Goal: Information Seeking & Learning: Check status

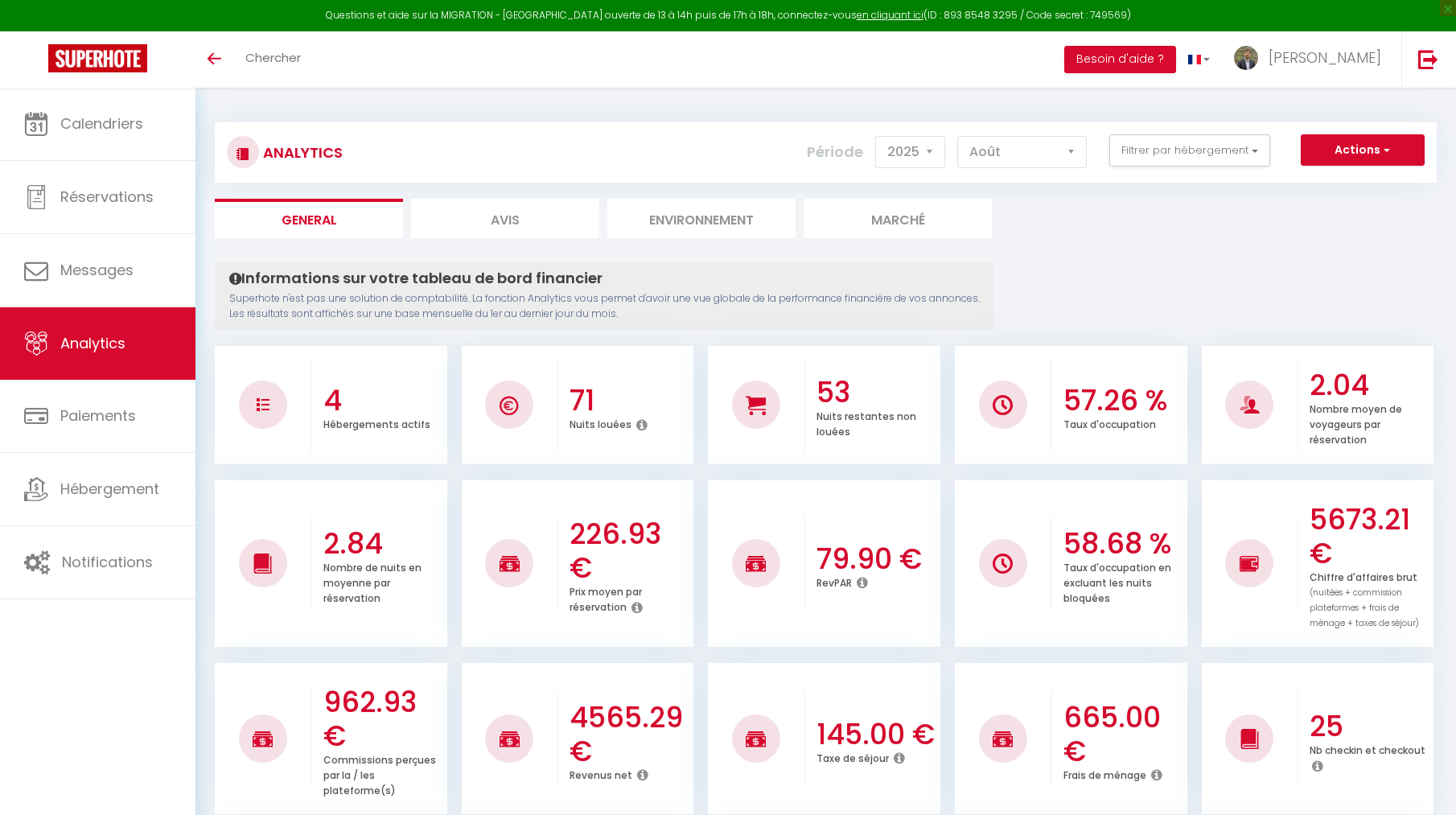
select select "2025"
select select "8"
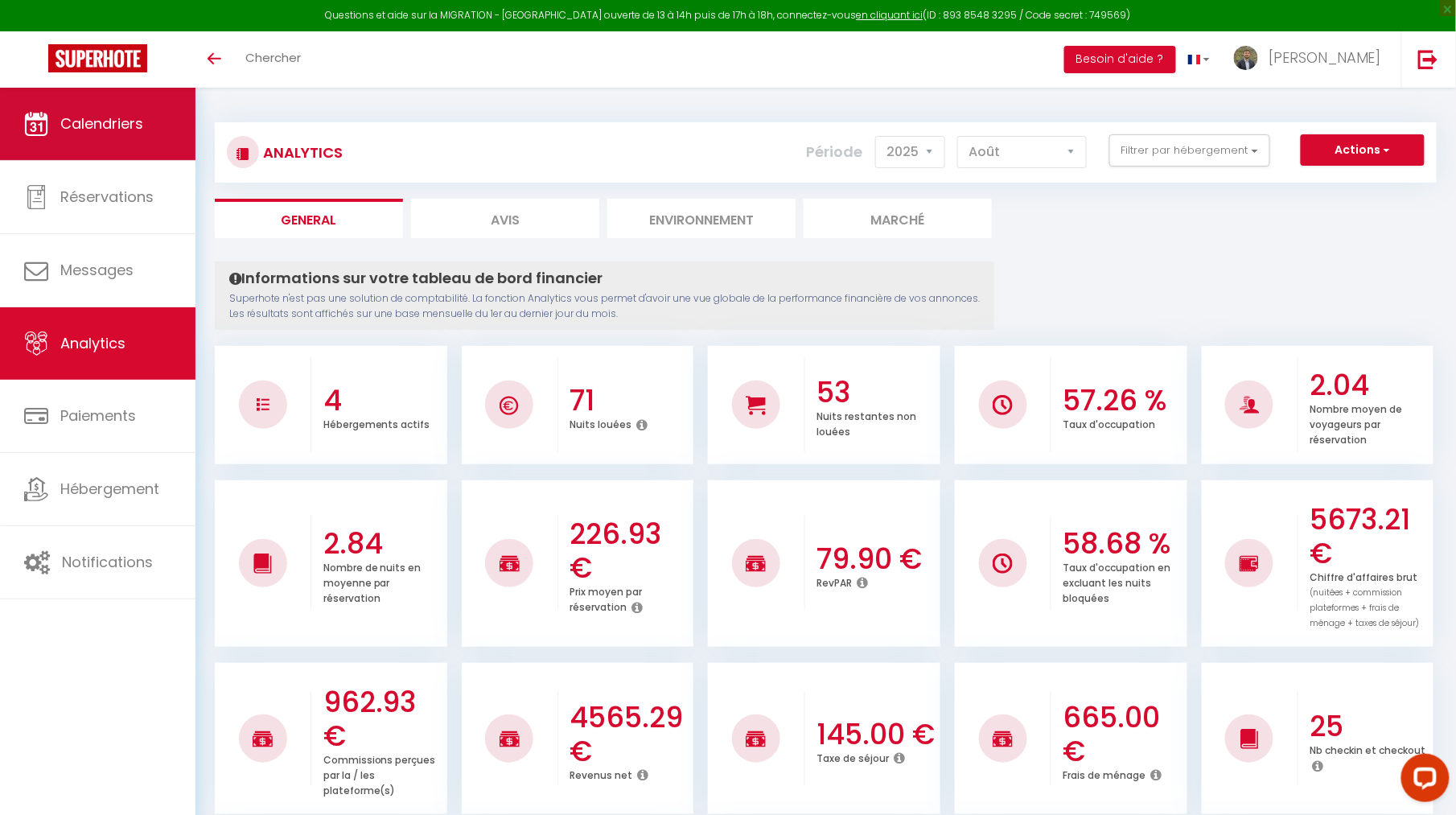
click at [84, 144] on link "Calendriers" at bounding box center [97, 124] width 196 height 72
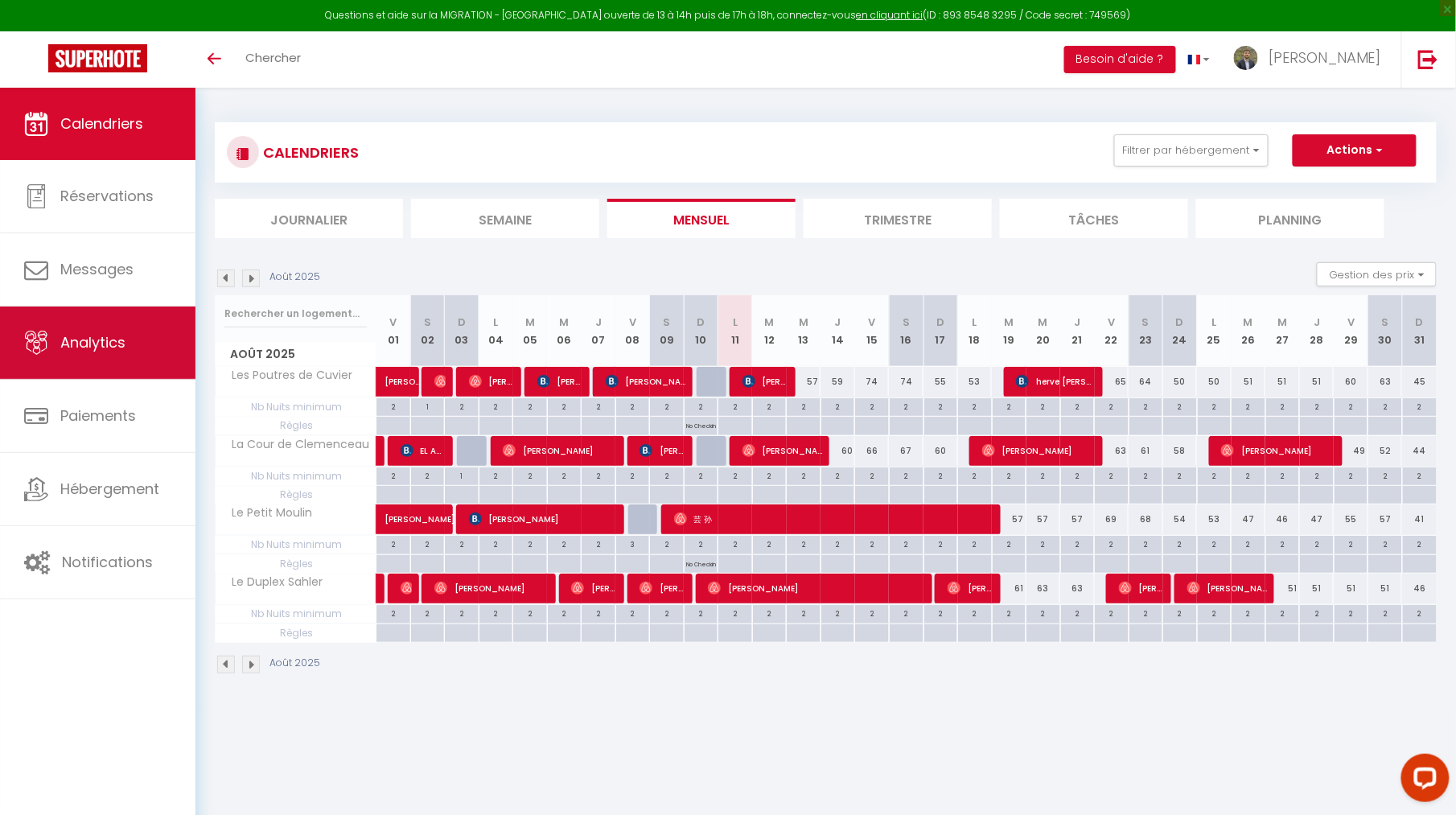
click at [106, 338] on span "Analytics" at bounding box center [93, 342] width 65 height 20
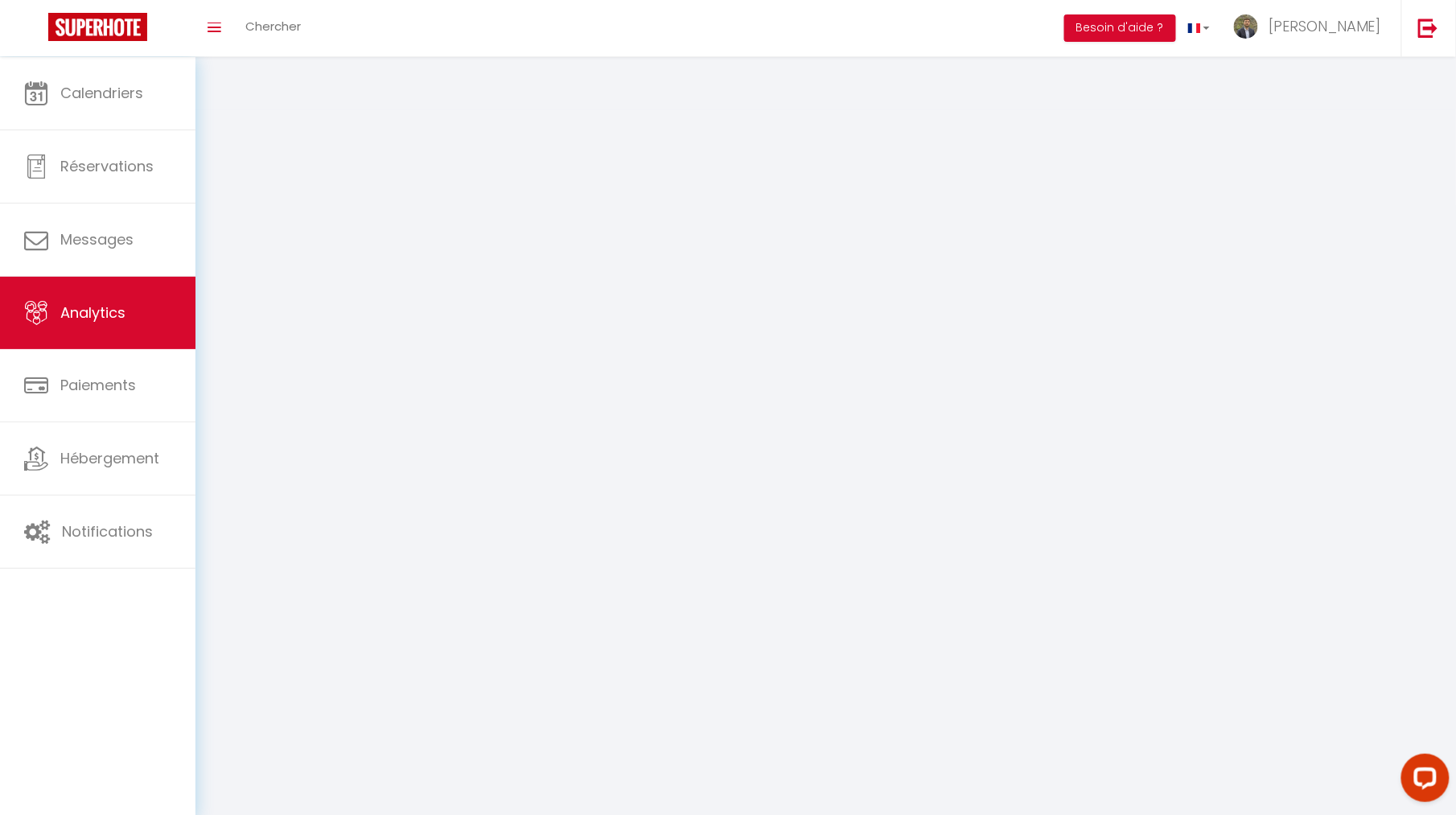
select select "2025"
select select "8"
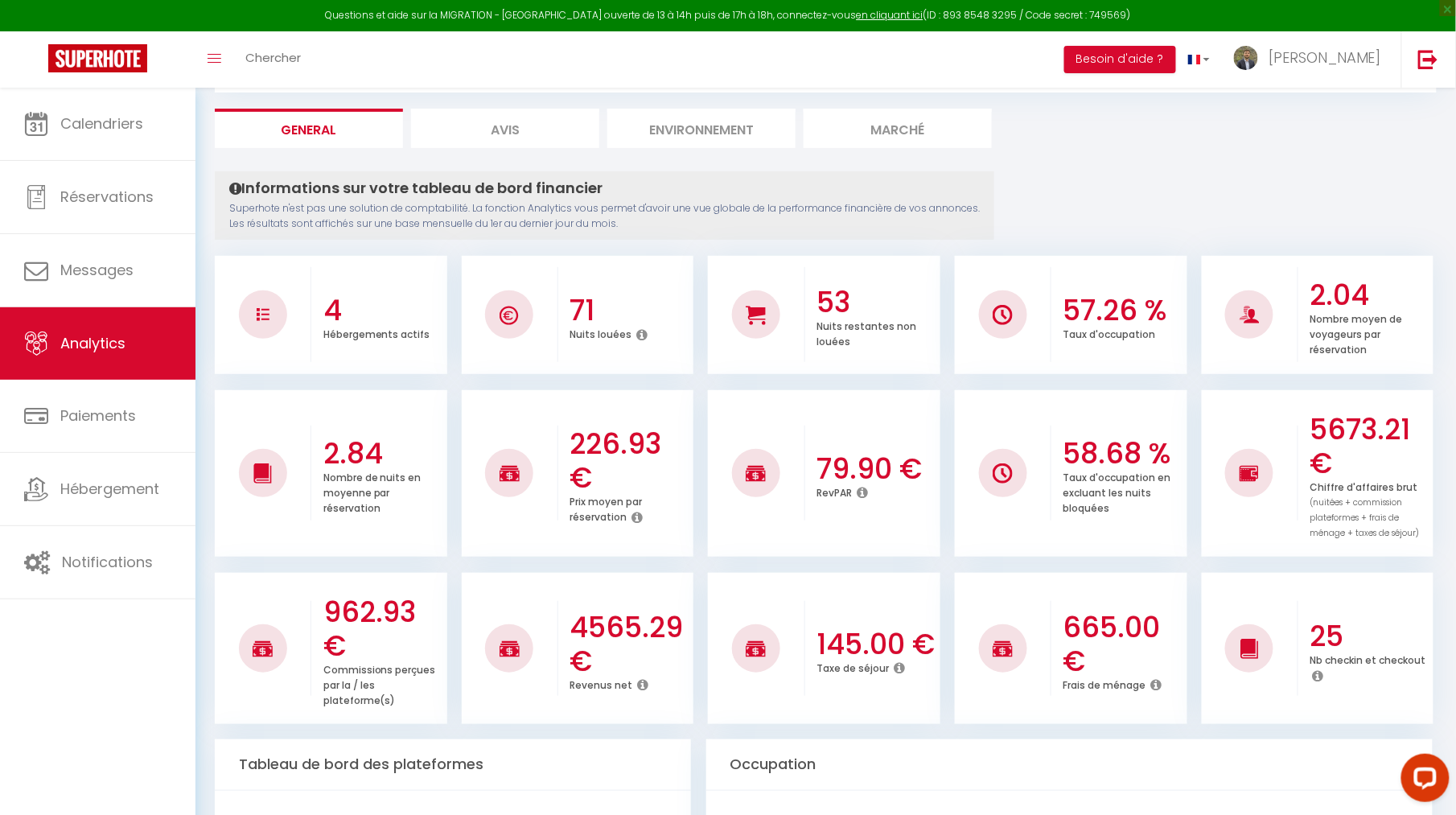
scroll to position [93, 0]
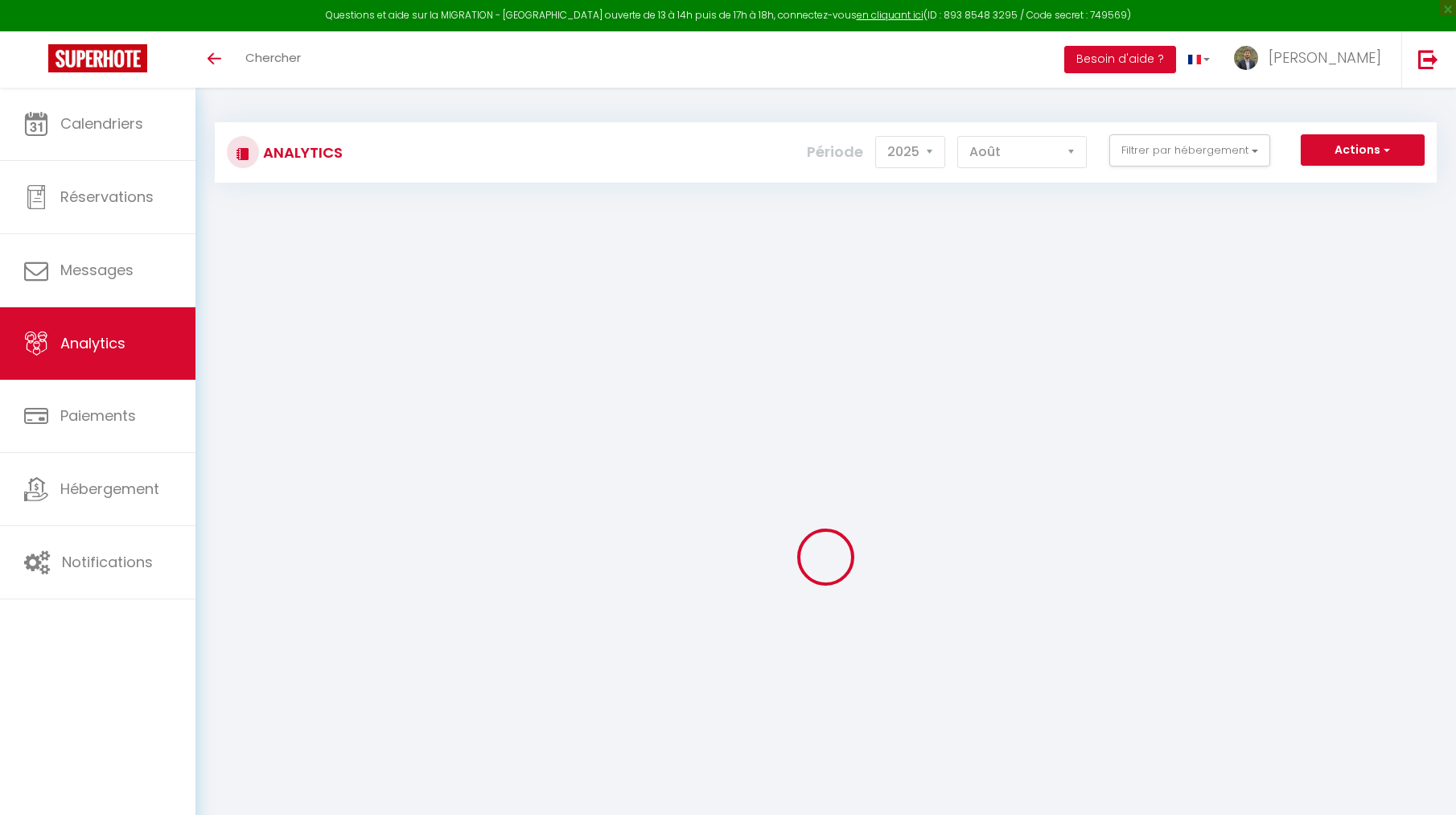
select select "2025"
select select "8"
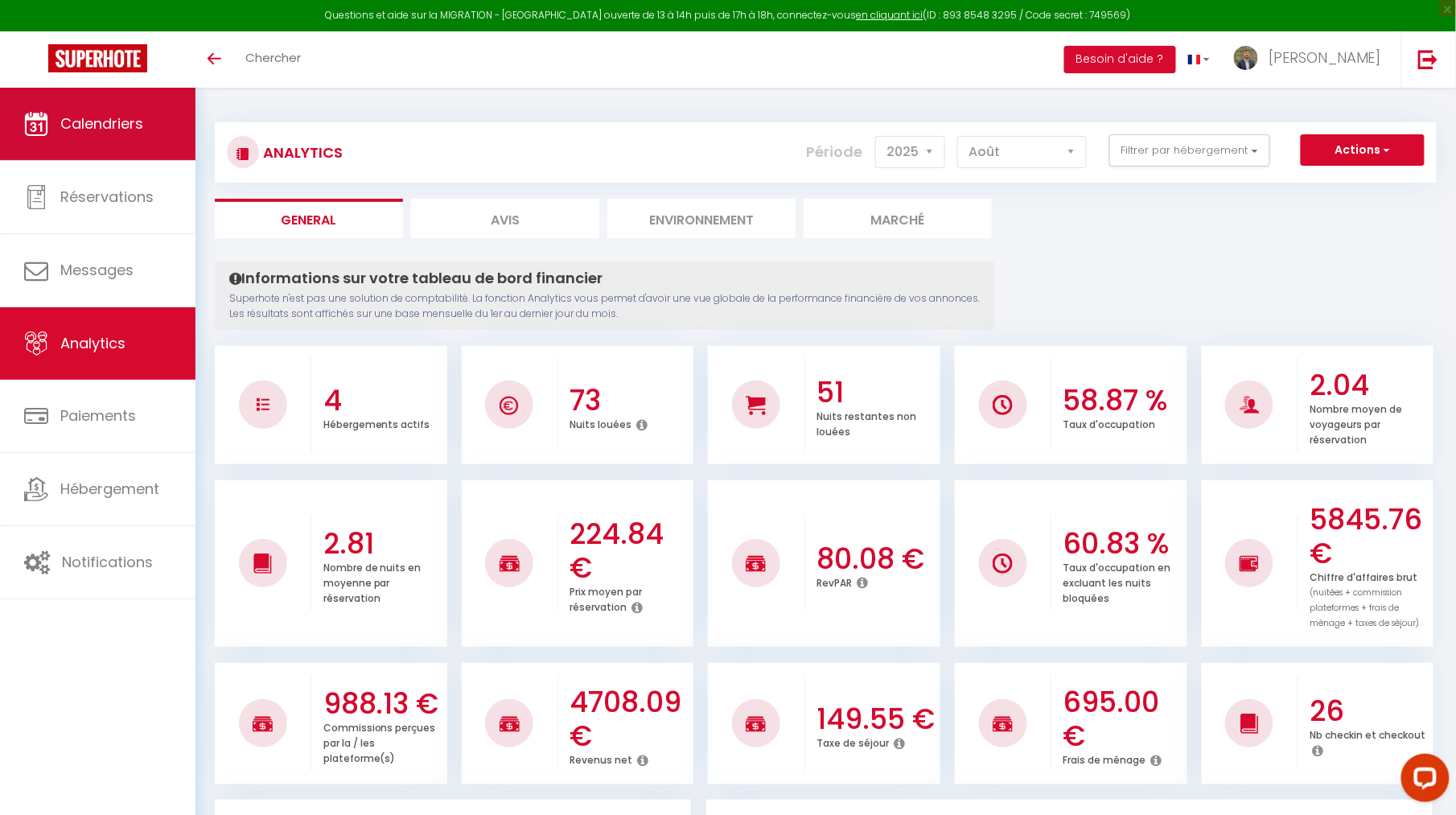
click at [132, 109] on link "Calendriers" at bounding box center [97, 124] width 196 height 72
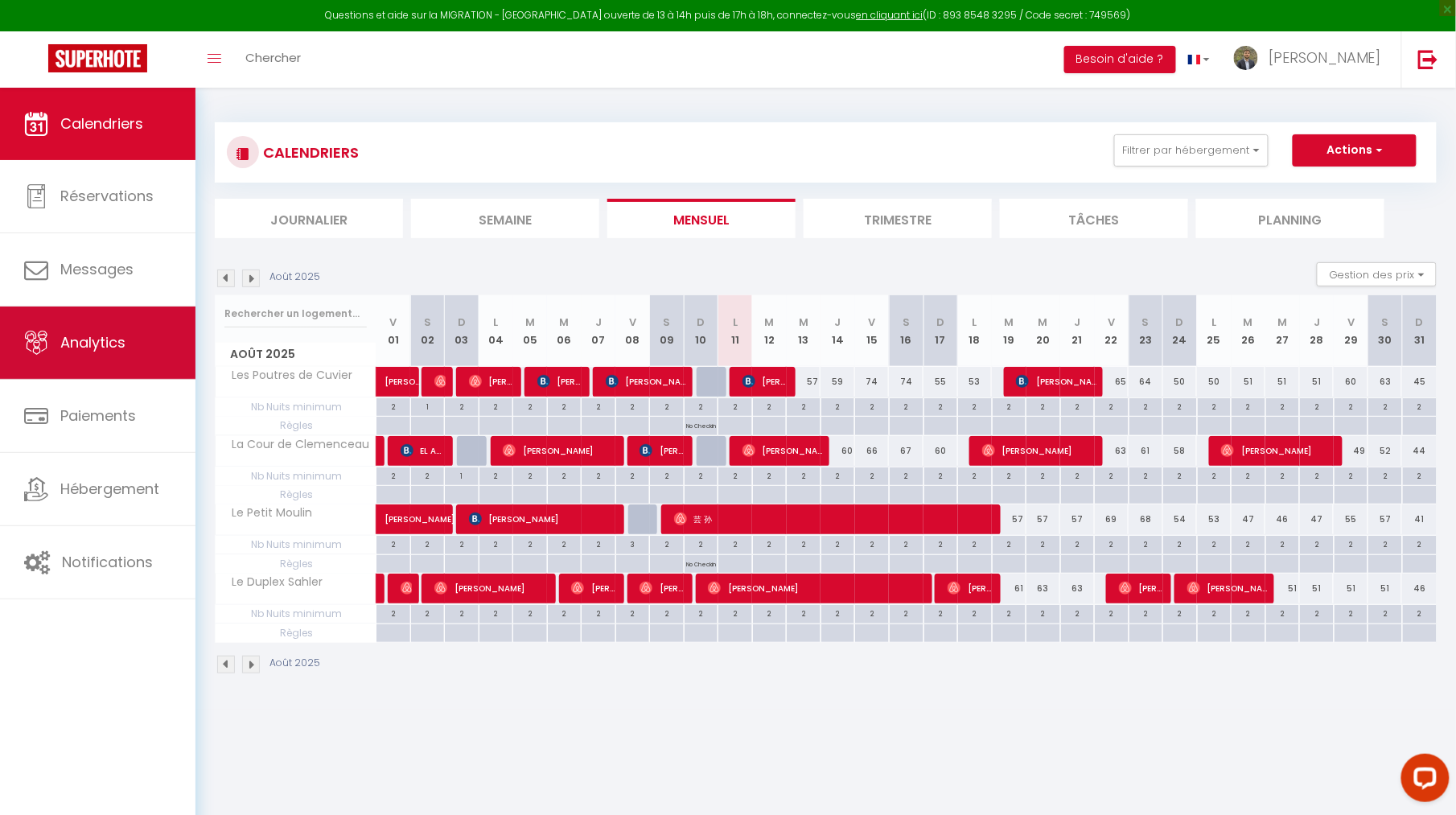
click at [152, 348] on link "Analytics" at bounding box center [97, 343] width 196 height 72
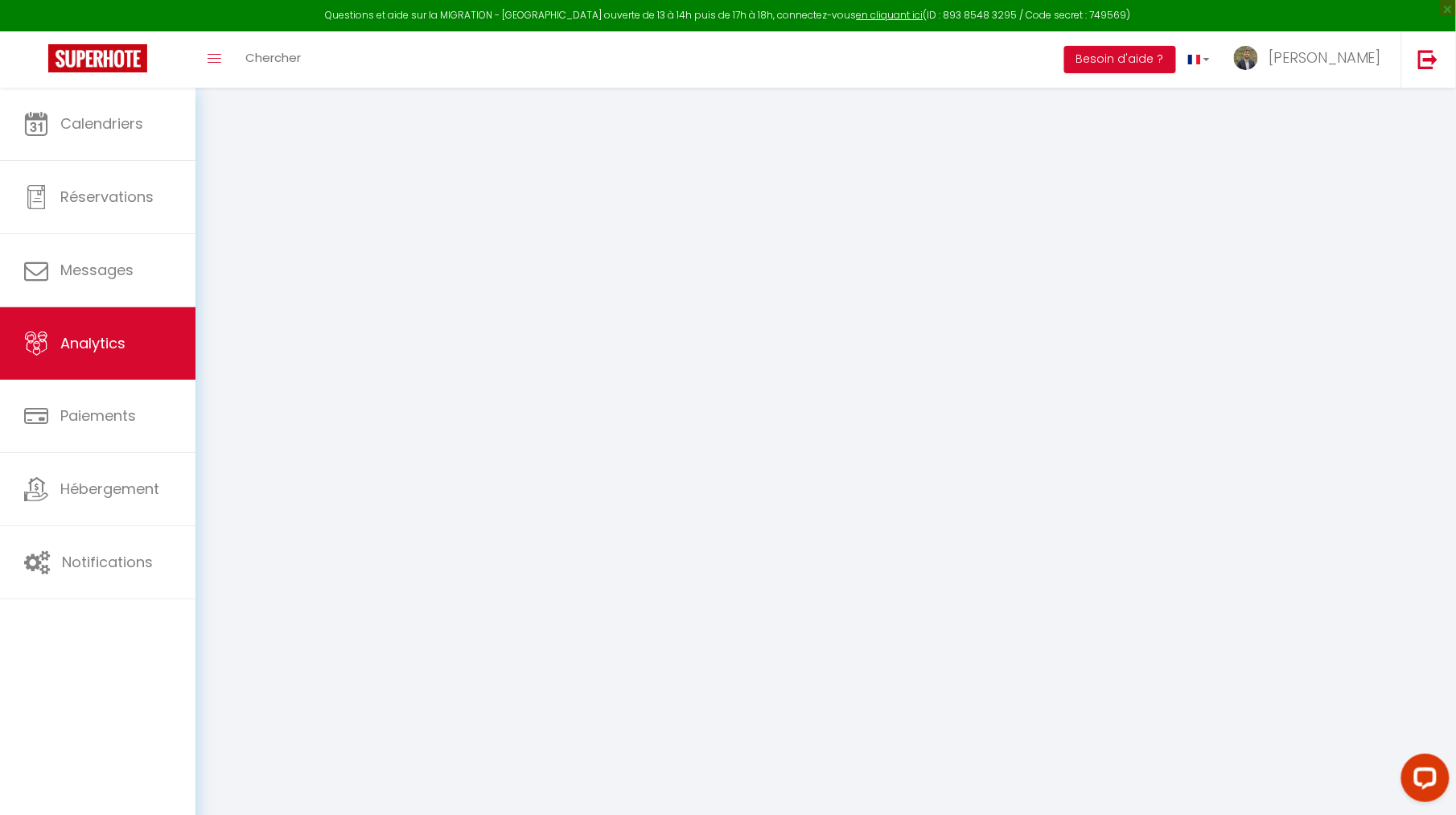
select select "2025"
select select "8"
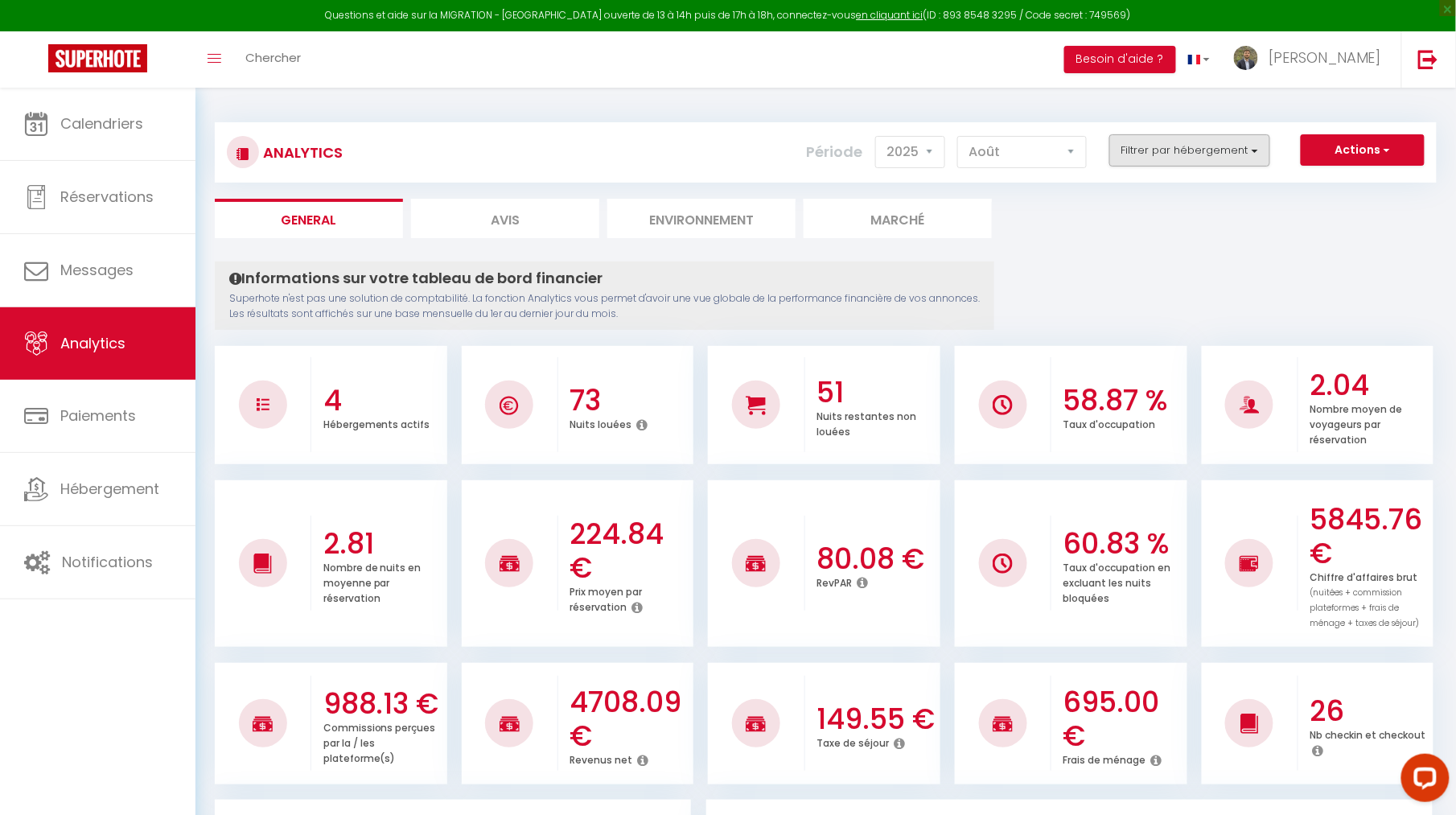
click at [1163, 161] on button "Filtrer par hébergement" at bounding box center [1190, 151] width 161 height 32
click at [1143, 265] on Moulin "checkbox" at bounding box center [1236, 272] width 209 height 16
checkbox Moulin "true"
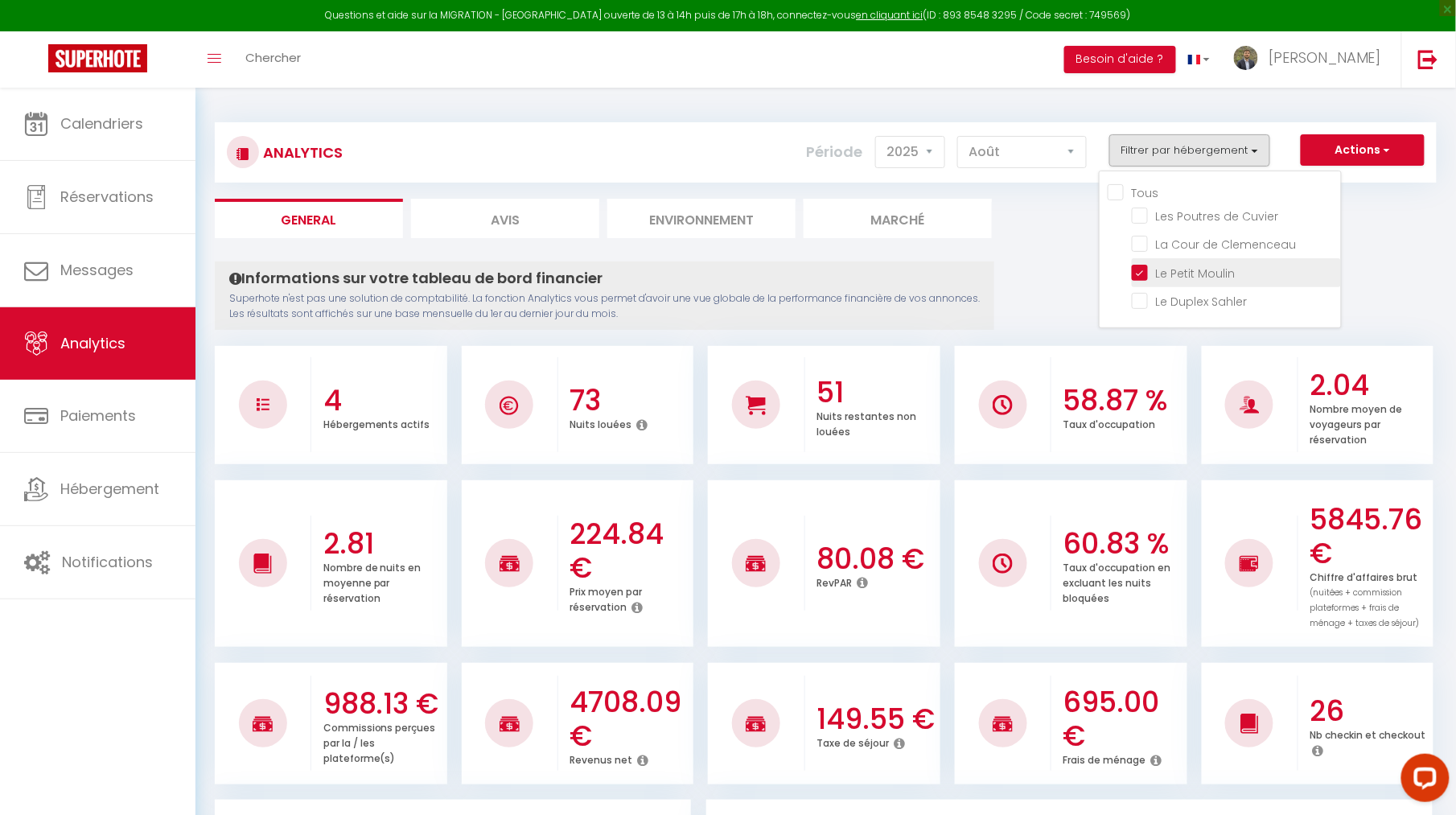
checkbox Cuvier "false"
checkbox Clemenceau "false"
checkbox Sahler "false"
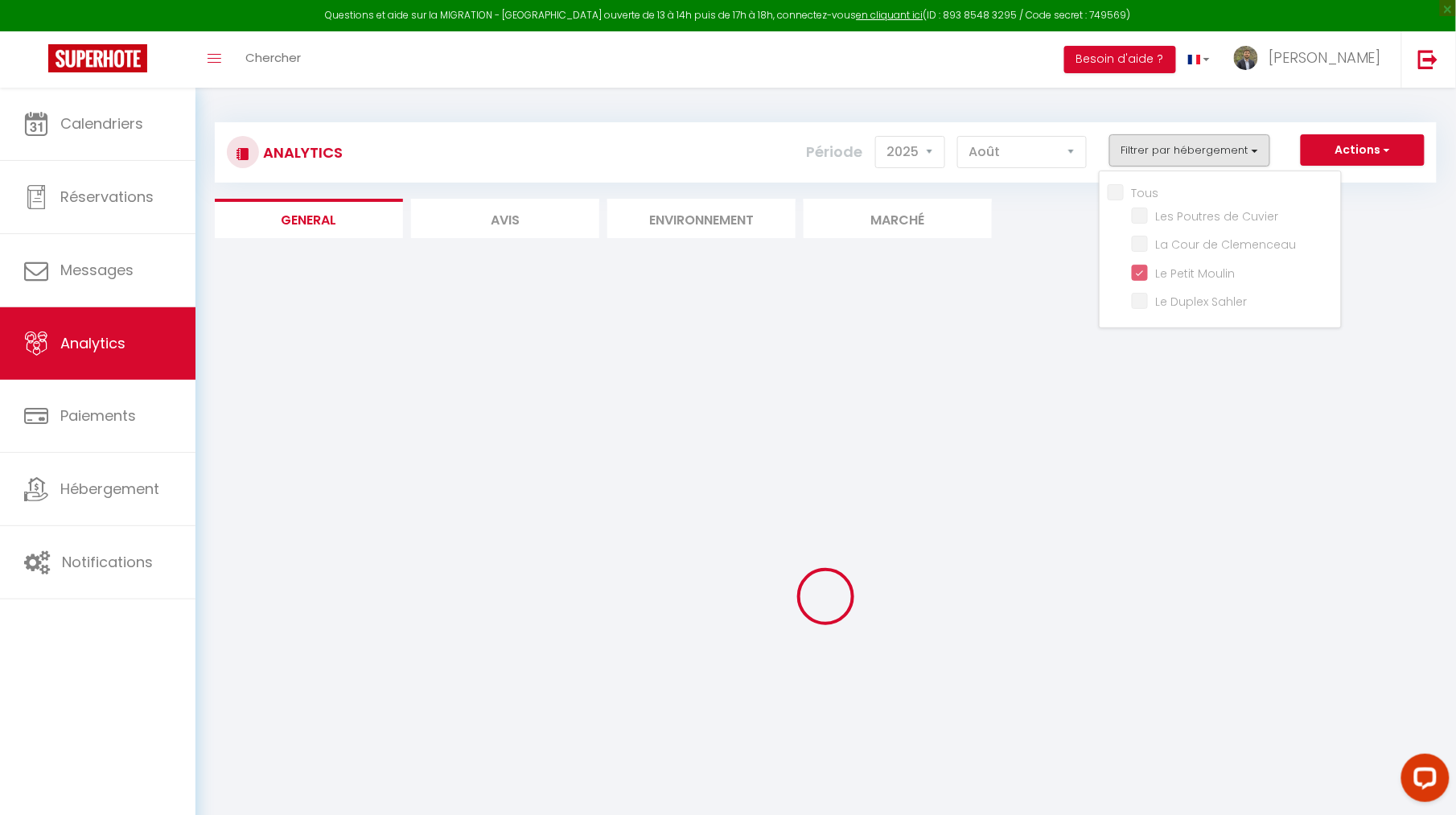
checkbox Cuvier "false"
checkbox Clemenceau "false"
checkbox Sahler "false"
click at [0, 0] on div "Informations sur votre tableau de bord financier Superhote n'est pas une soluti…" at bounding box center [0, 0] width 0 height 0
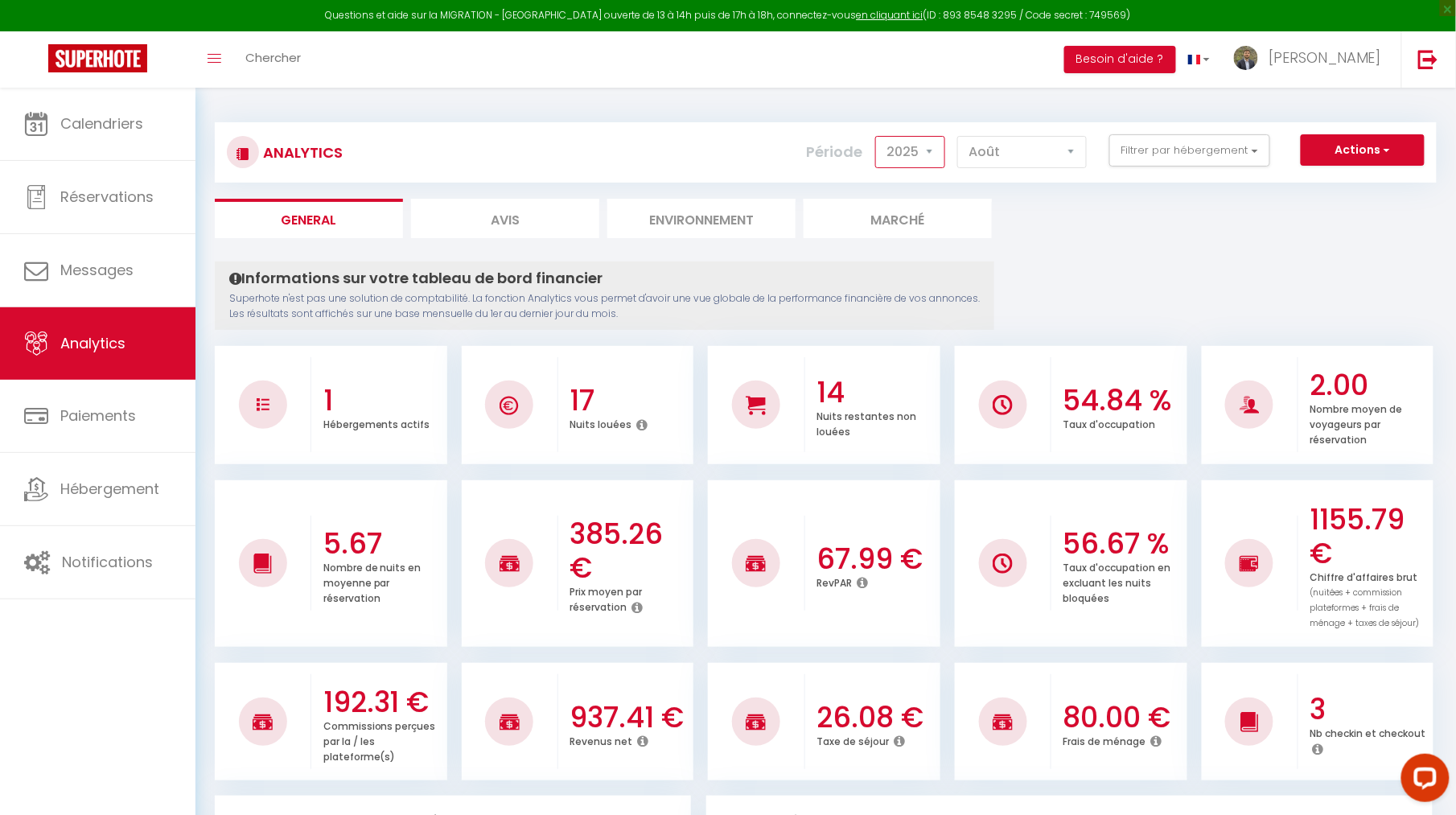
select select "2024"
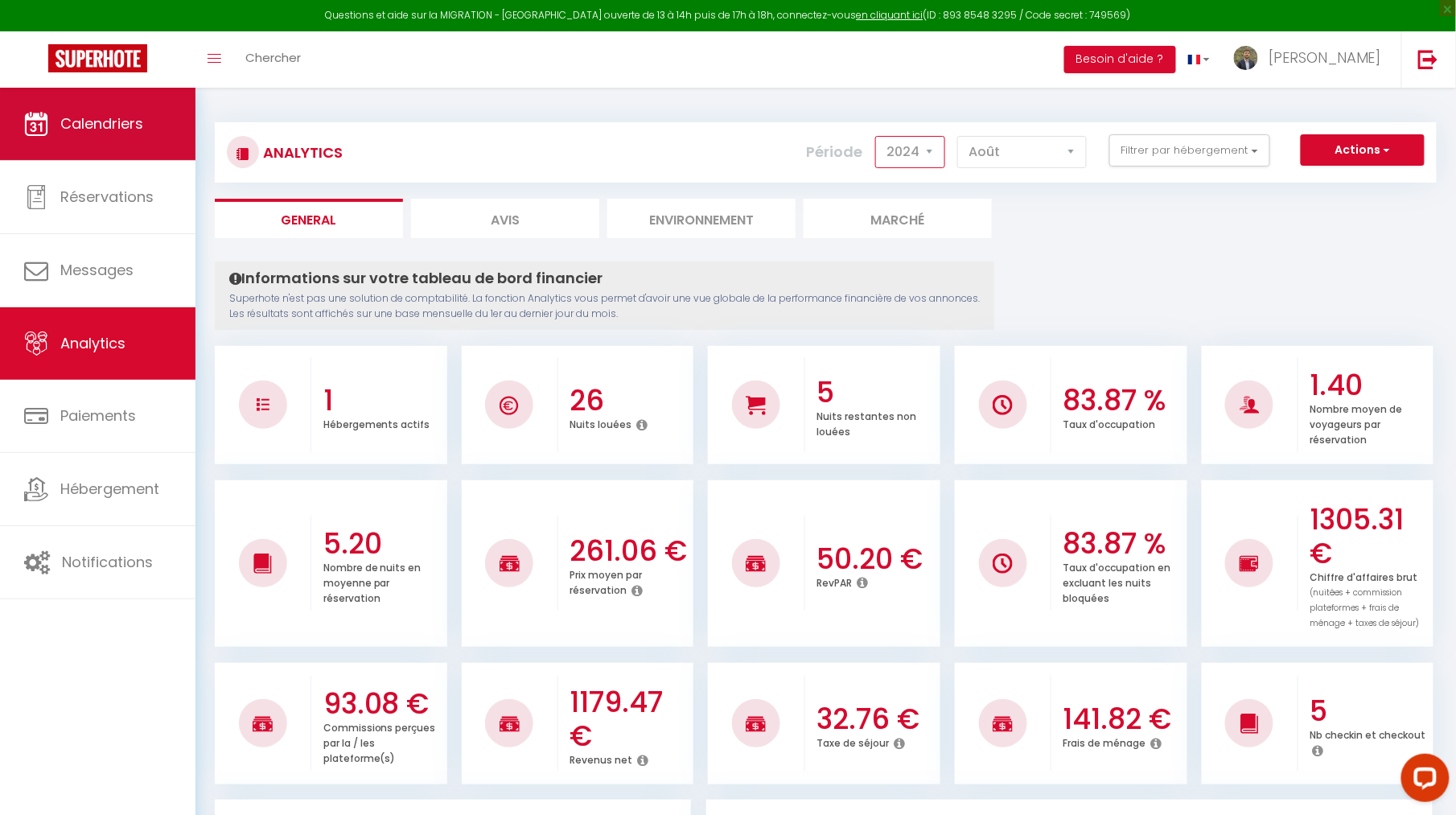
click at [148, 130] on link "Calendriers" at bounding box center [97, 124] width 196 height 72
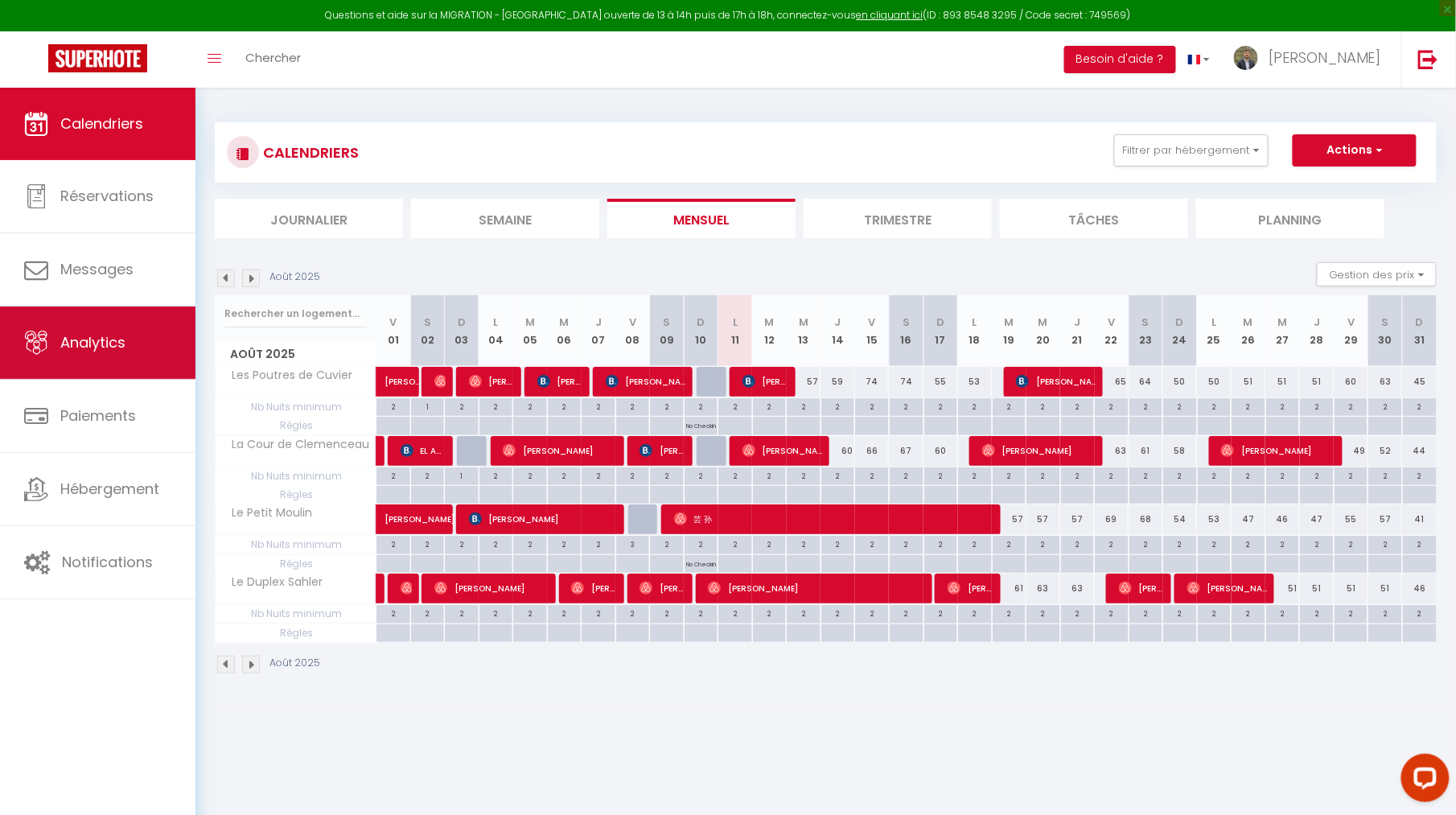
click at [88, 352] on span "Analytics" at bounding box center [93, 342] width 65 height 20
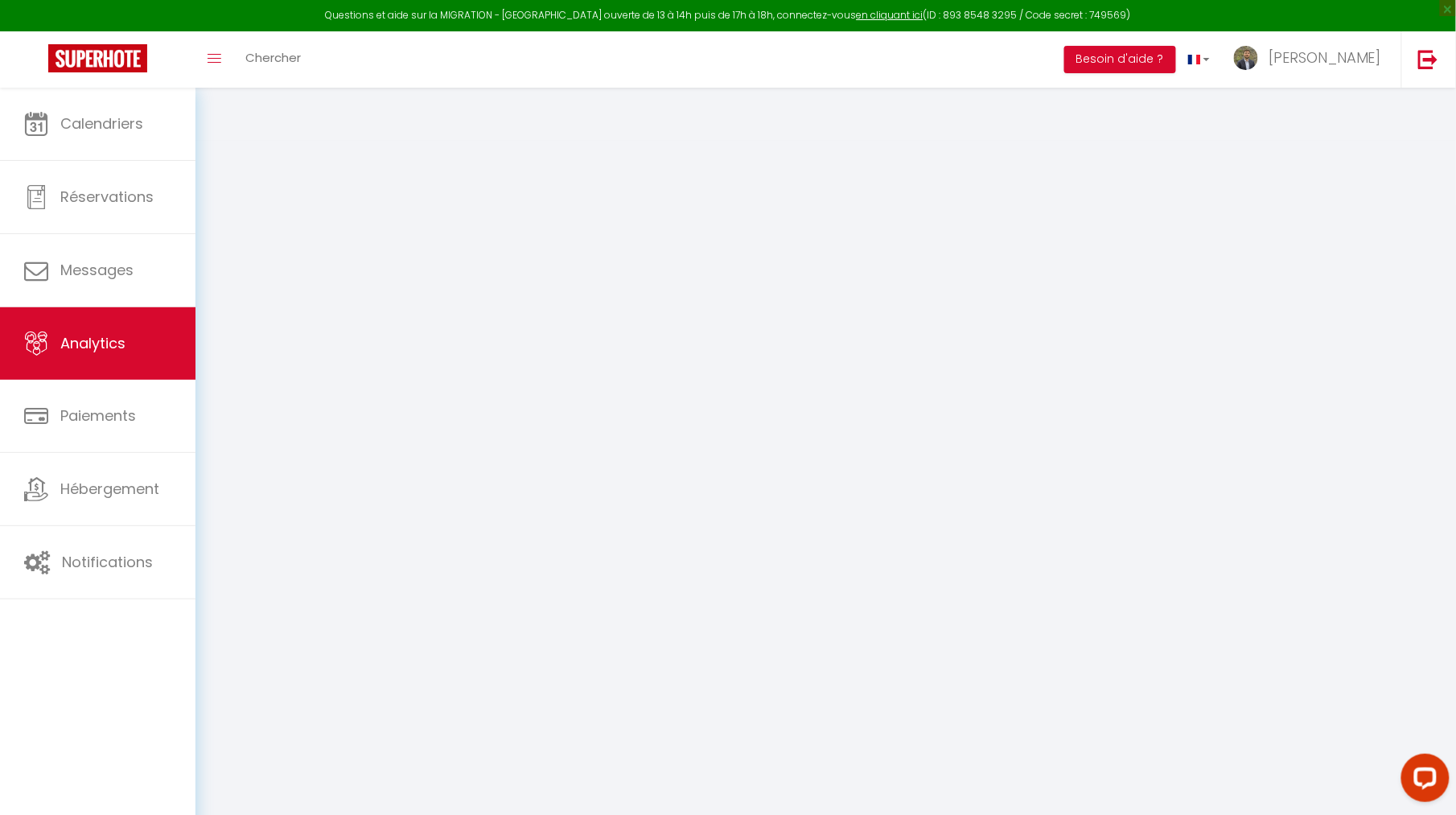
select select "2025"
select select "8"
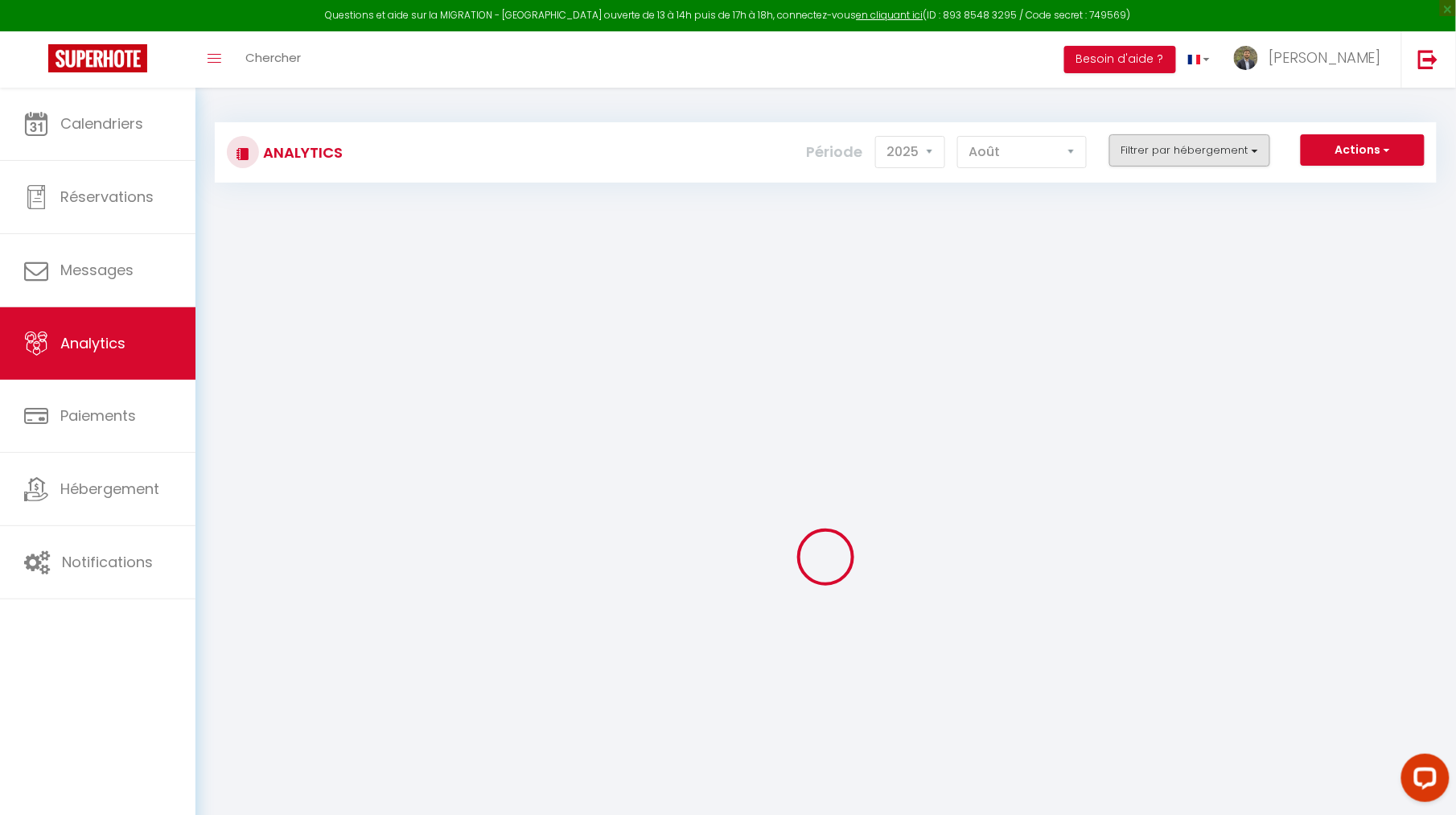
click at [1153, 162] on button "Filtrer par hébergement" at bounding box center [1190, 151] width 161 height 32
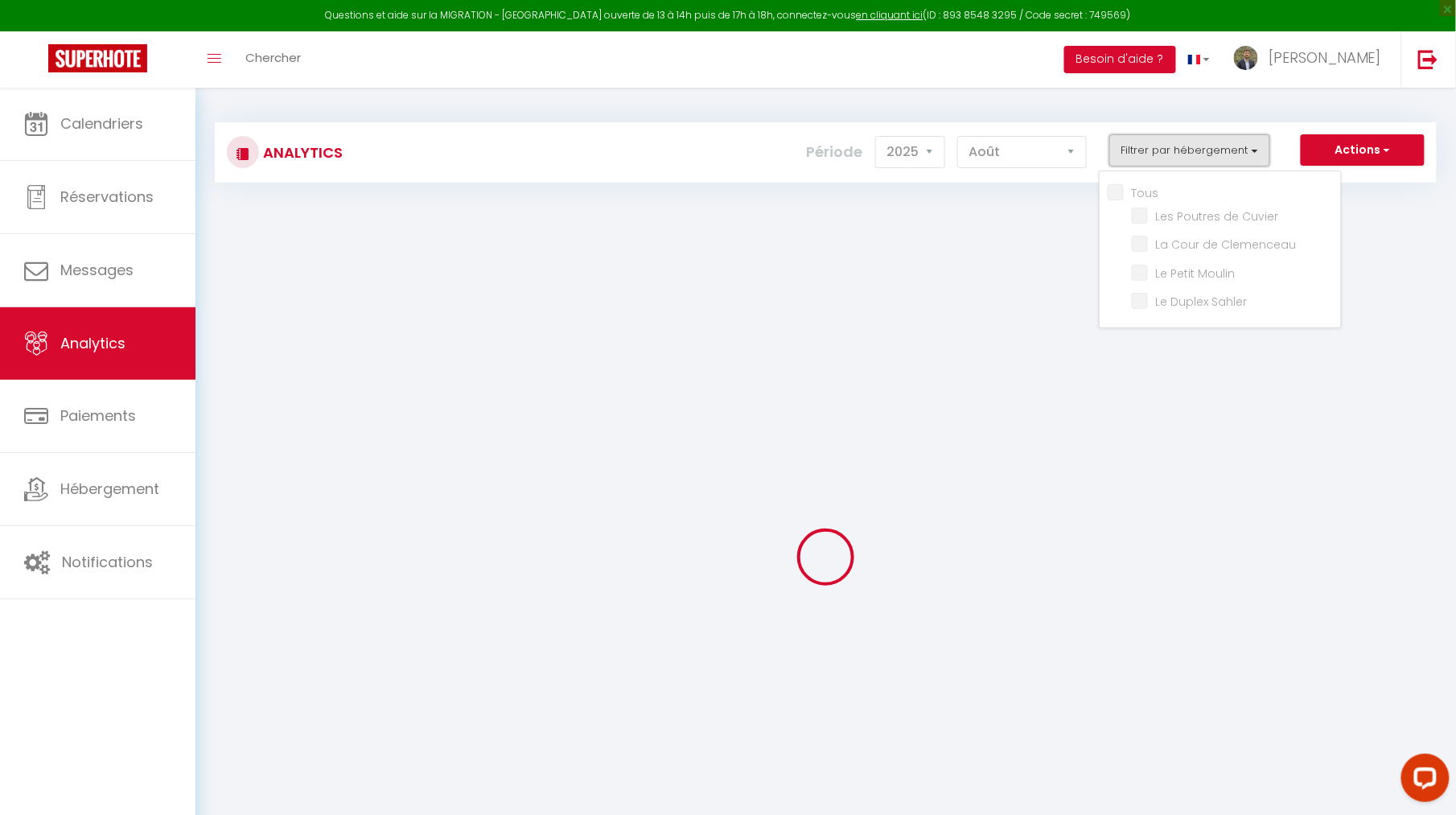
checkbox input "false"
checkbox Cuvier "false"
checkbox Clemenceau "false"
checkbox Moulin "false"
checkbox Sahler "false"
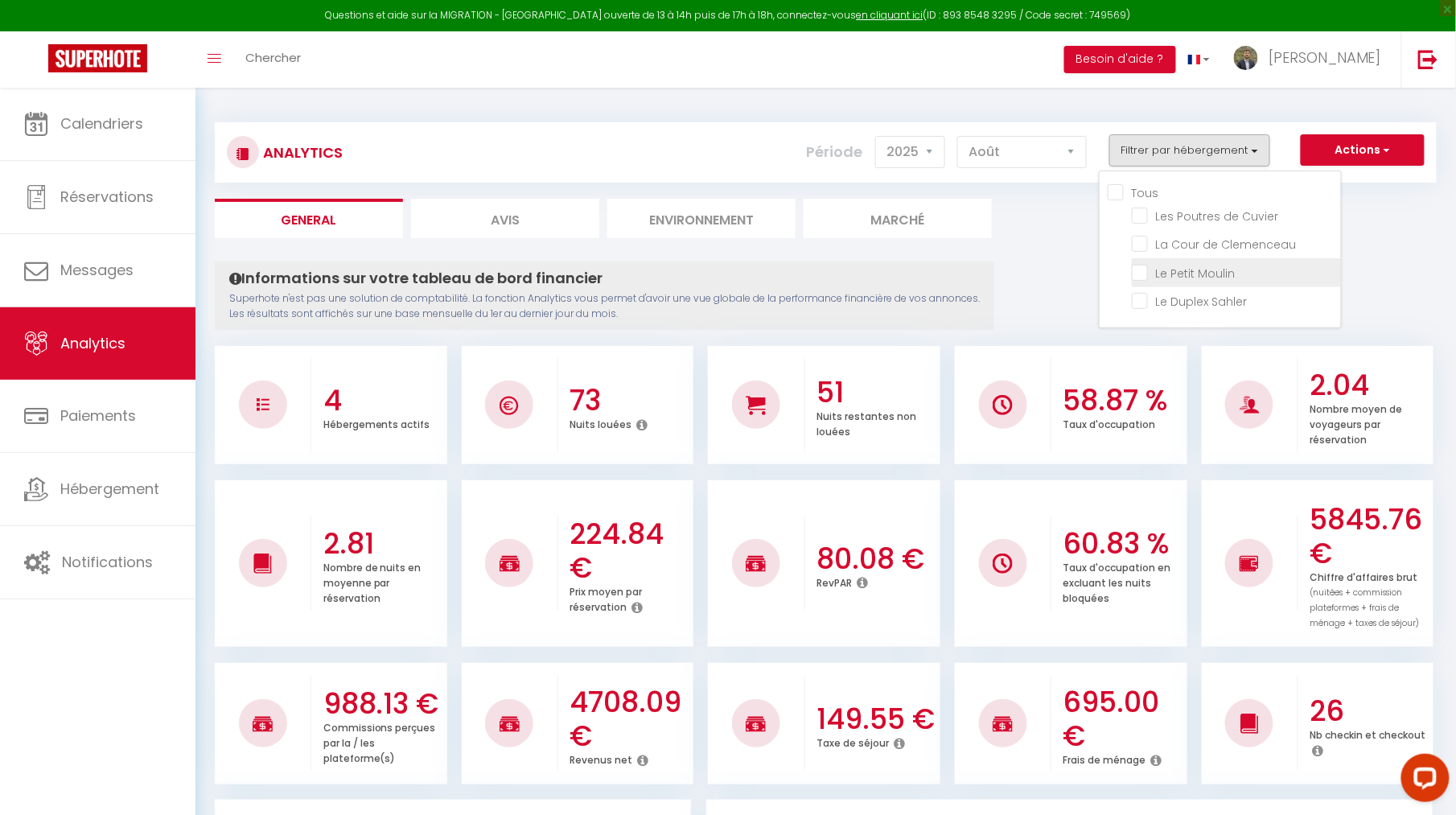
click at [1138, 265] on Moulin "checkbox" at bounding box center [1236, 272] width 209 height 16
checkbox Moulin "true"
checkbox Cuvier "false"
checkbox Clemenceau "false"
checkbox Sahler "false"
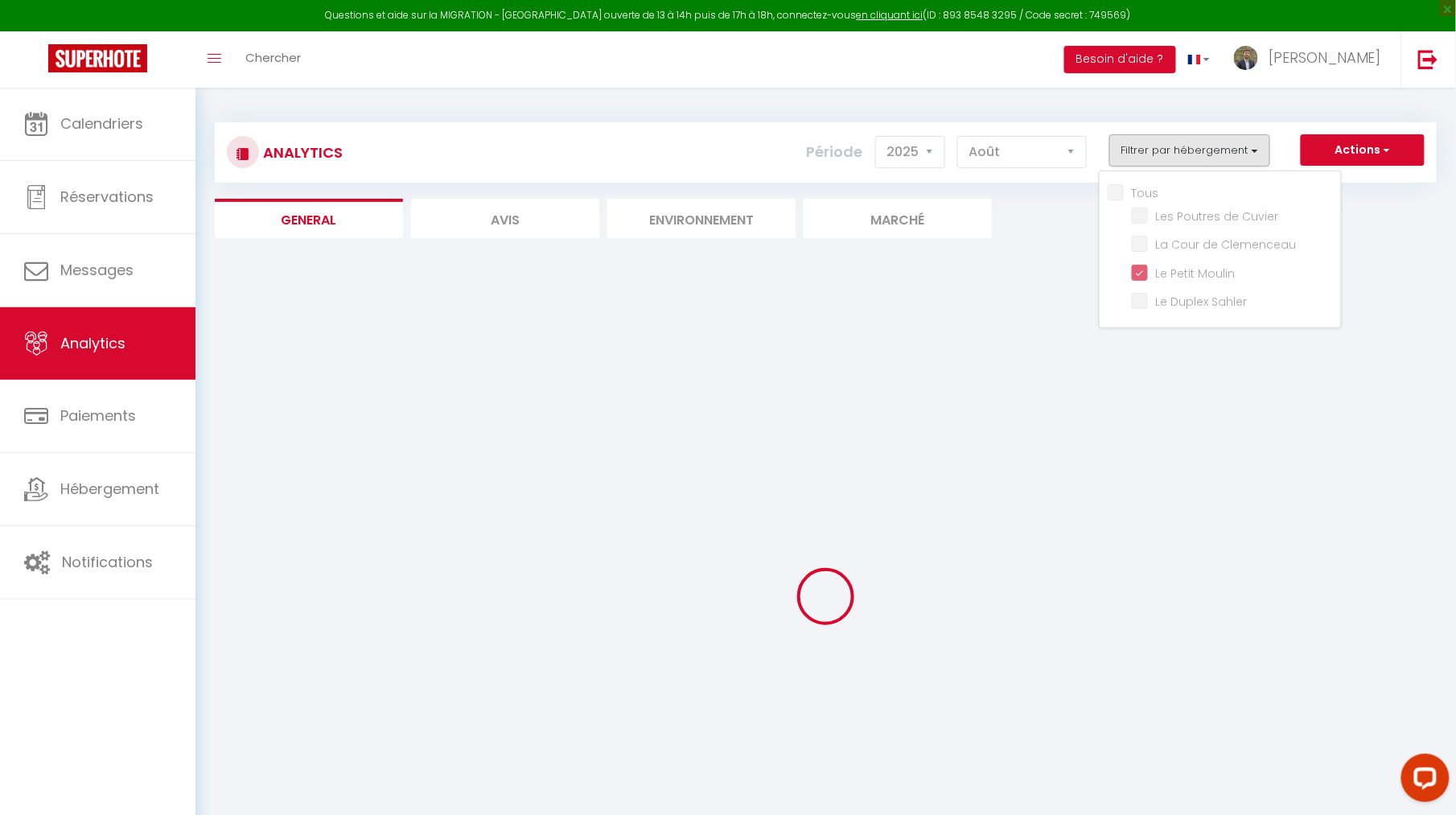
checkbox Cuvier "false"
checkbox Clemenceau "false"
checkbox Sahler "false"
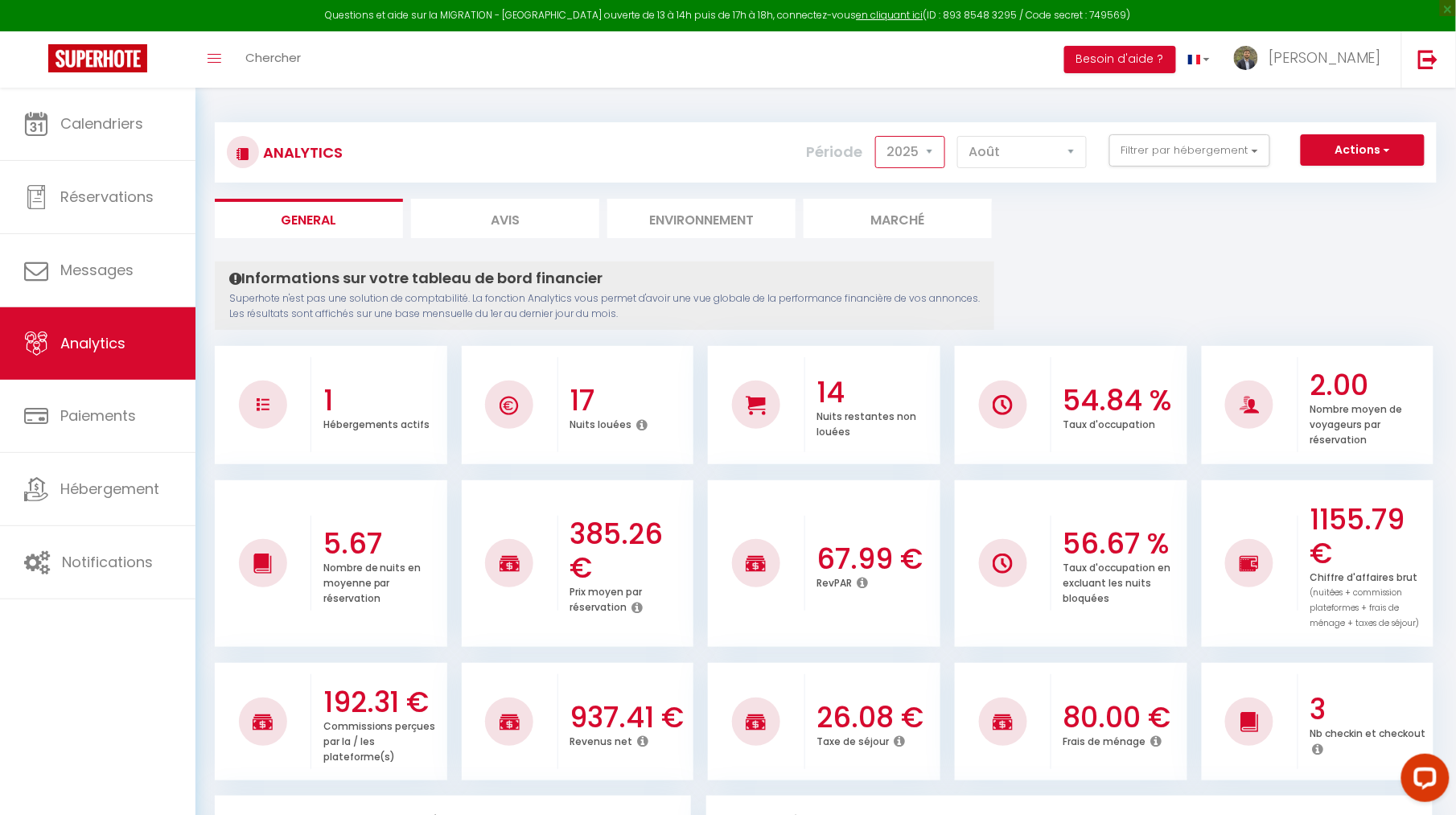
select select "2024"
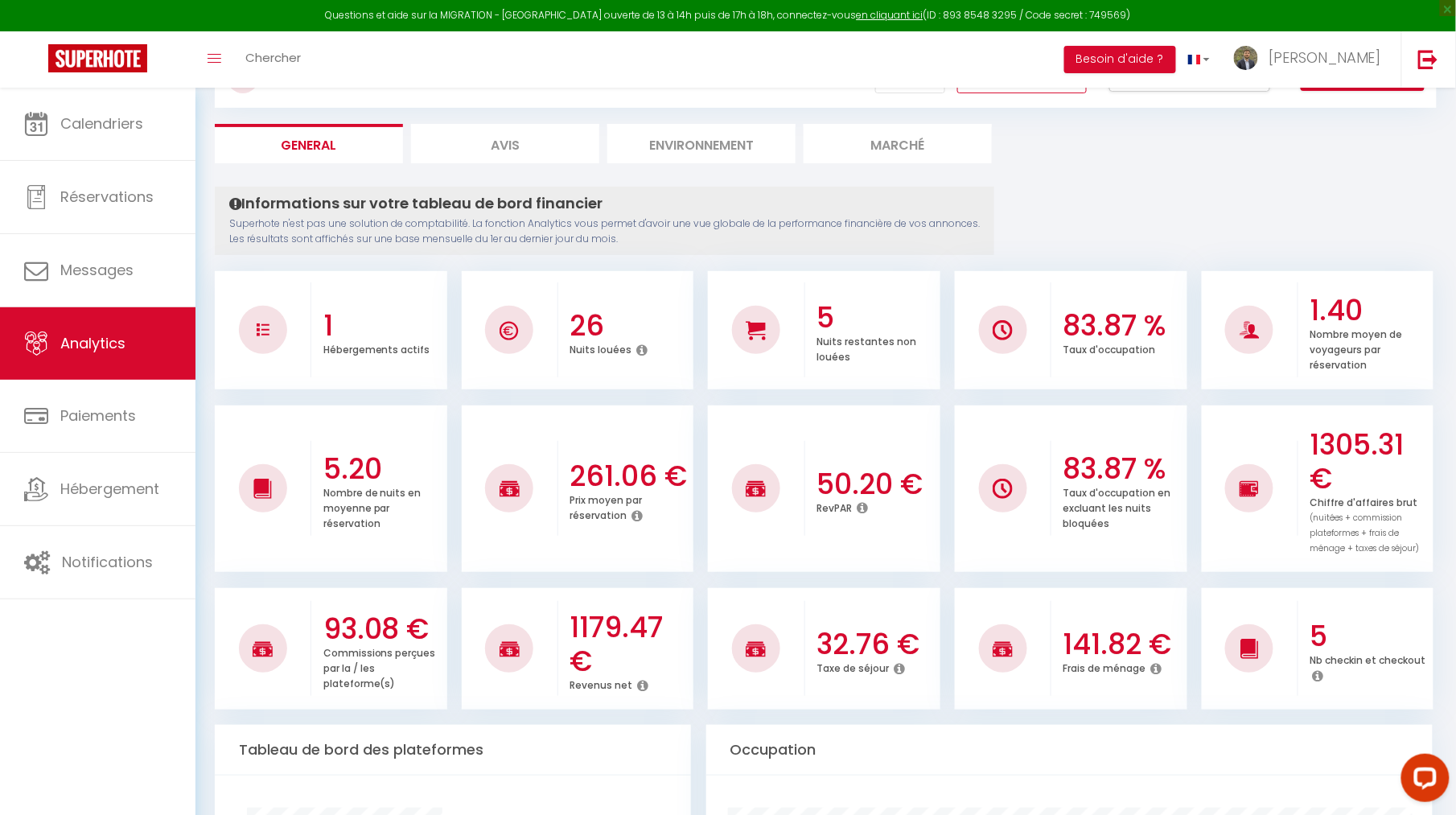
scroll to position [36, 0]
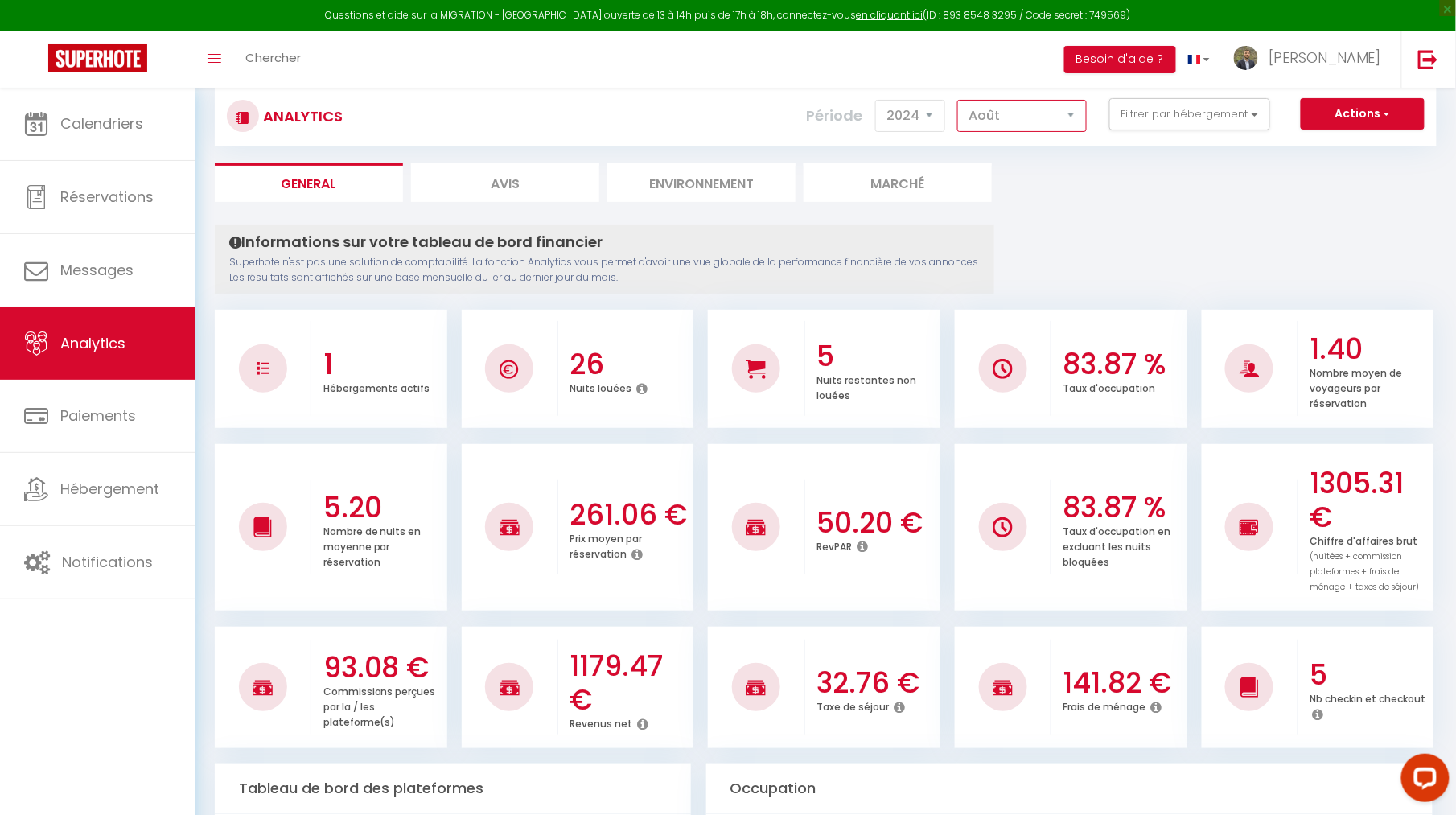
click at [1027, 133] on div "Analytics Actions Génération SuperConciergerie Génération SuperAnalyzer Générat…" at bounding box center [825, 116] width 1221 height 60
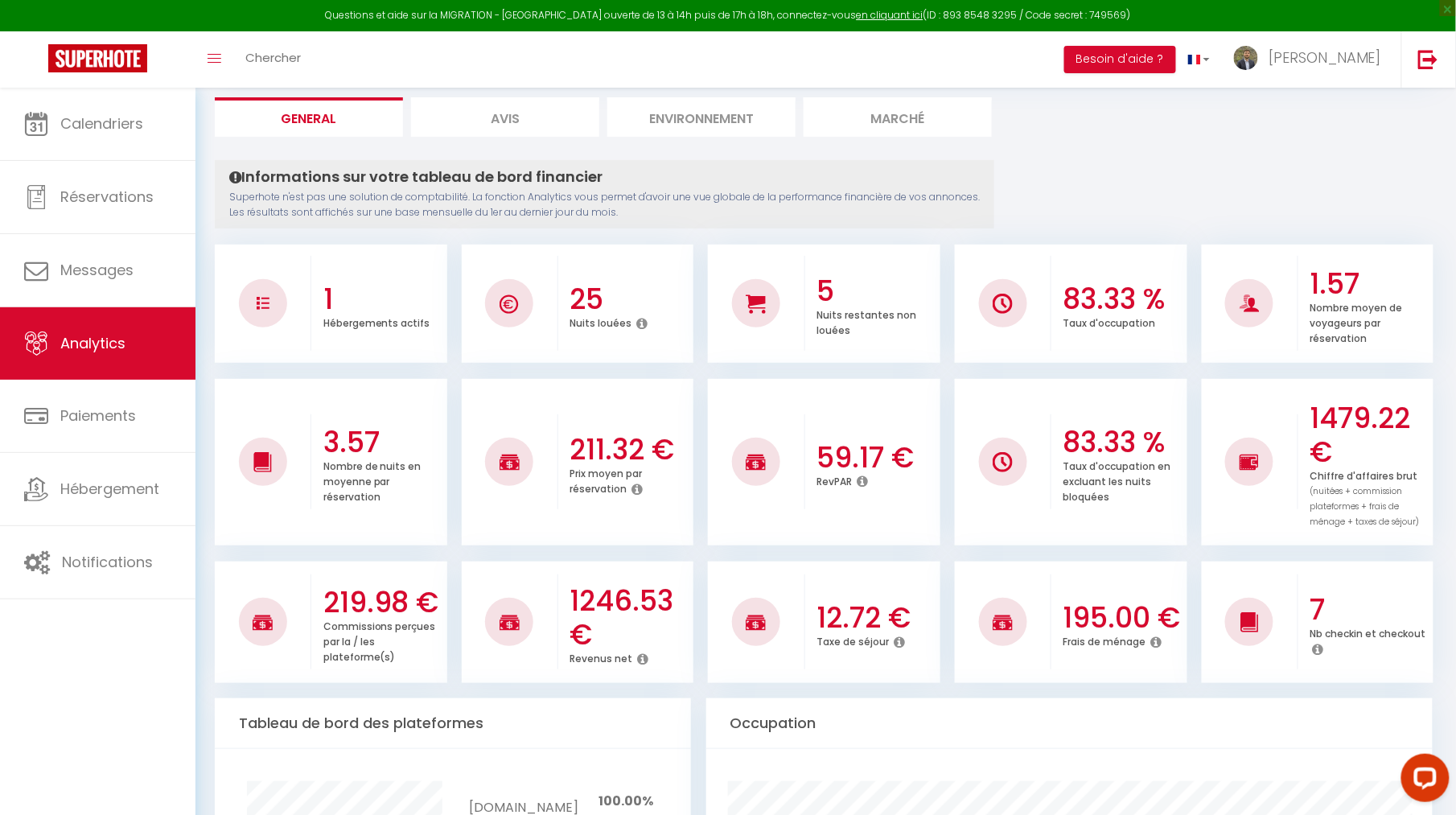
scroll to position [87, 0]
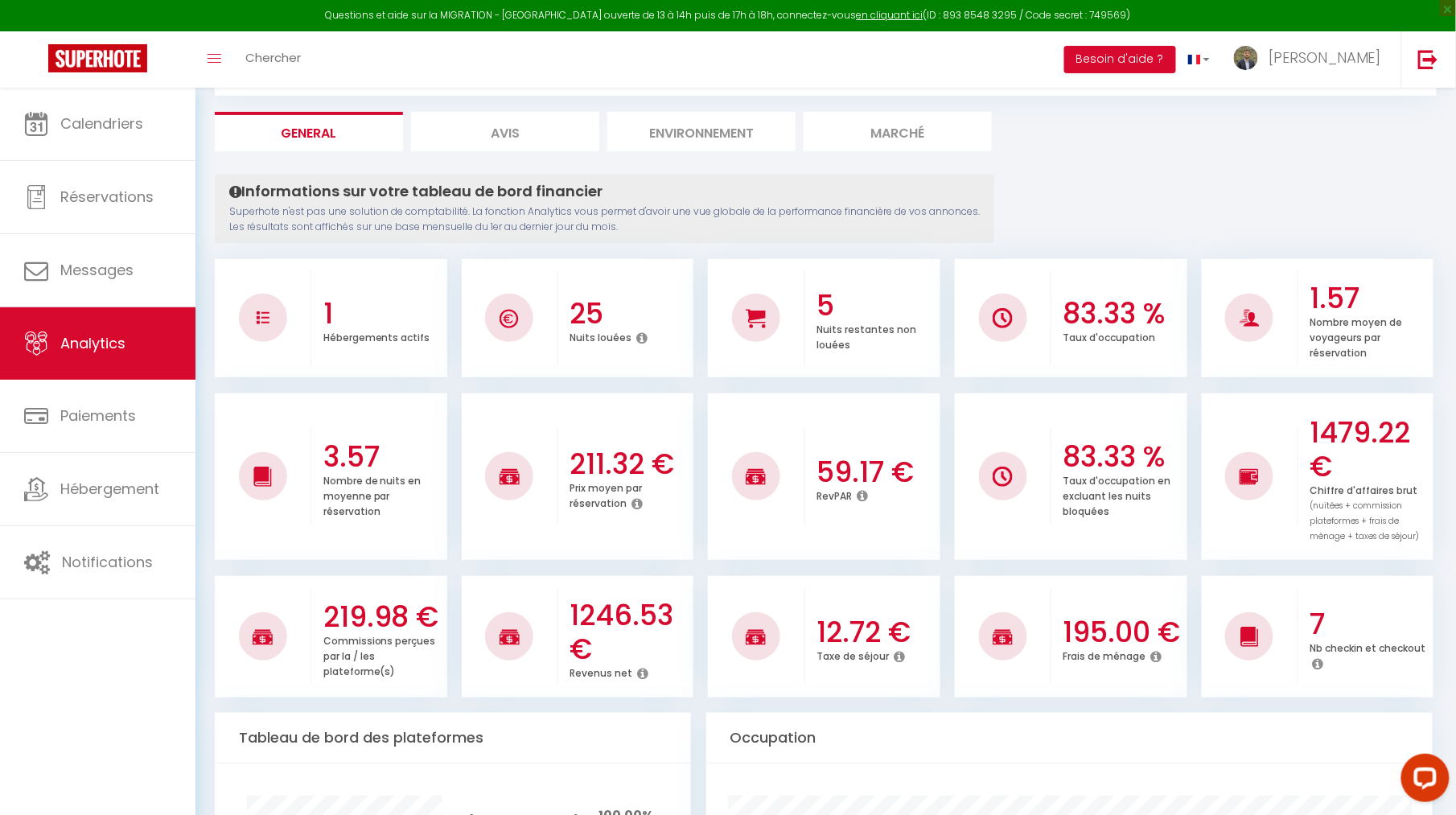
drag, startPoint x: 574, startPoint y: 623, endPoint x: 641, endPoint y: 616, distance: 67.4
click at [680, 619] on h3 "1246.53 €" at bounding box center [629, 632] width 120 height 68
click at [641, 616] on h3 "1246.53 €" at bounding box center [629, 632] width 120 height 68
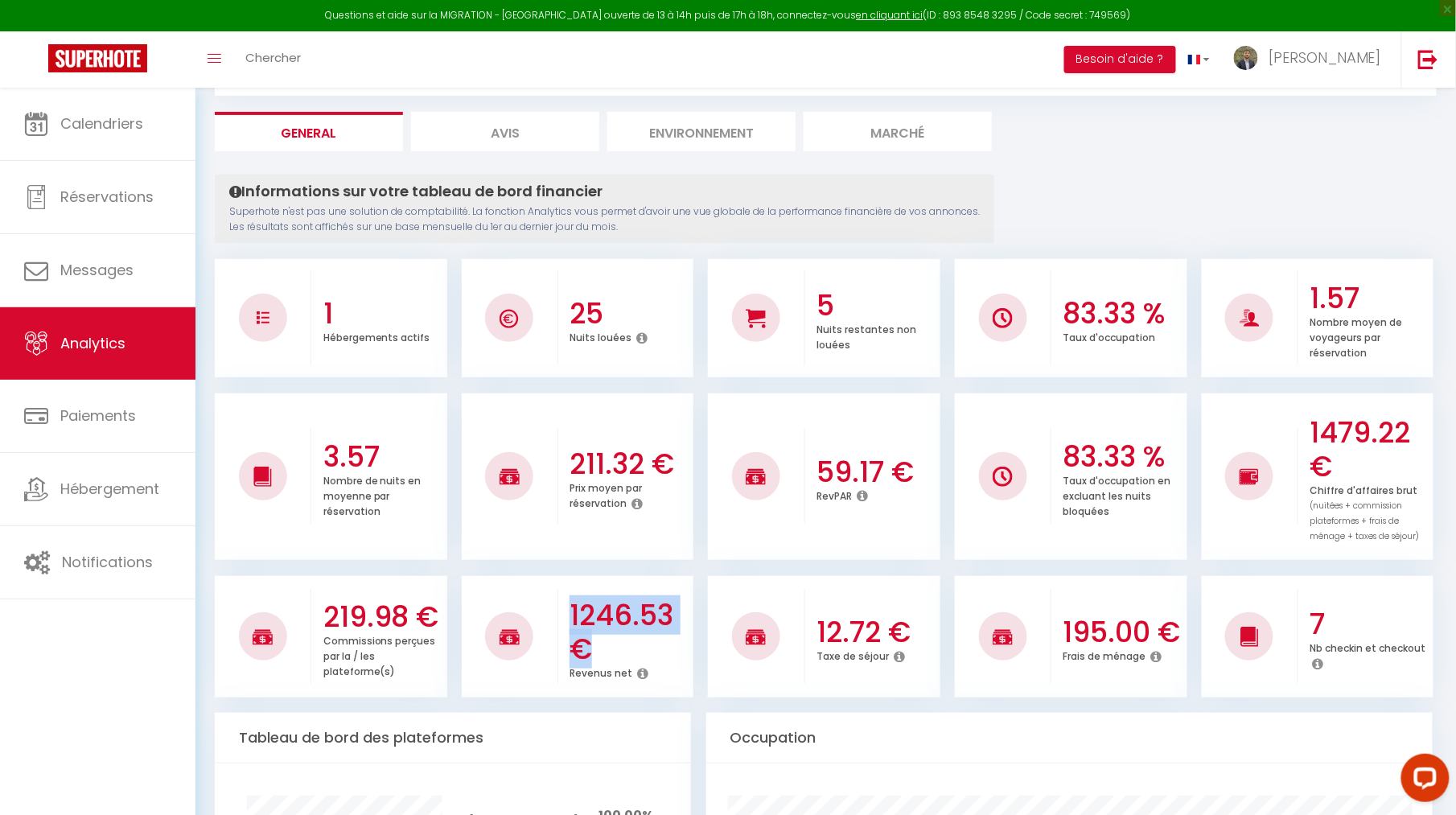
click at [641, 616] on h3 "1246.53 €" at bounding box center [629, 632] width 120 height 68
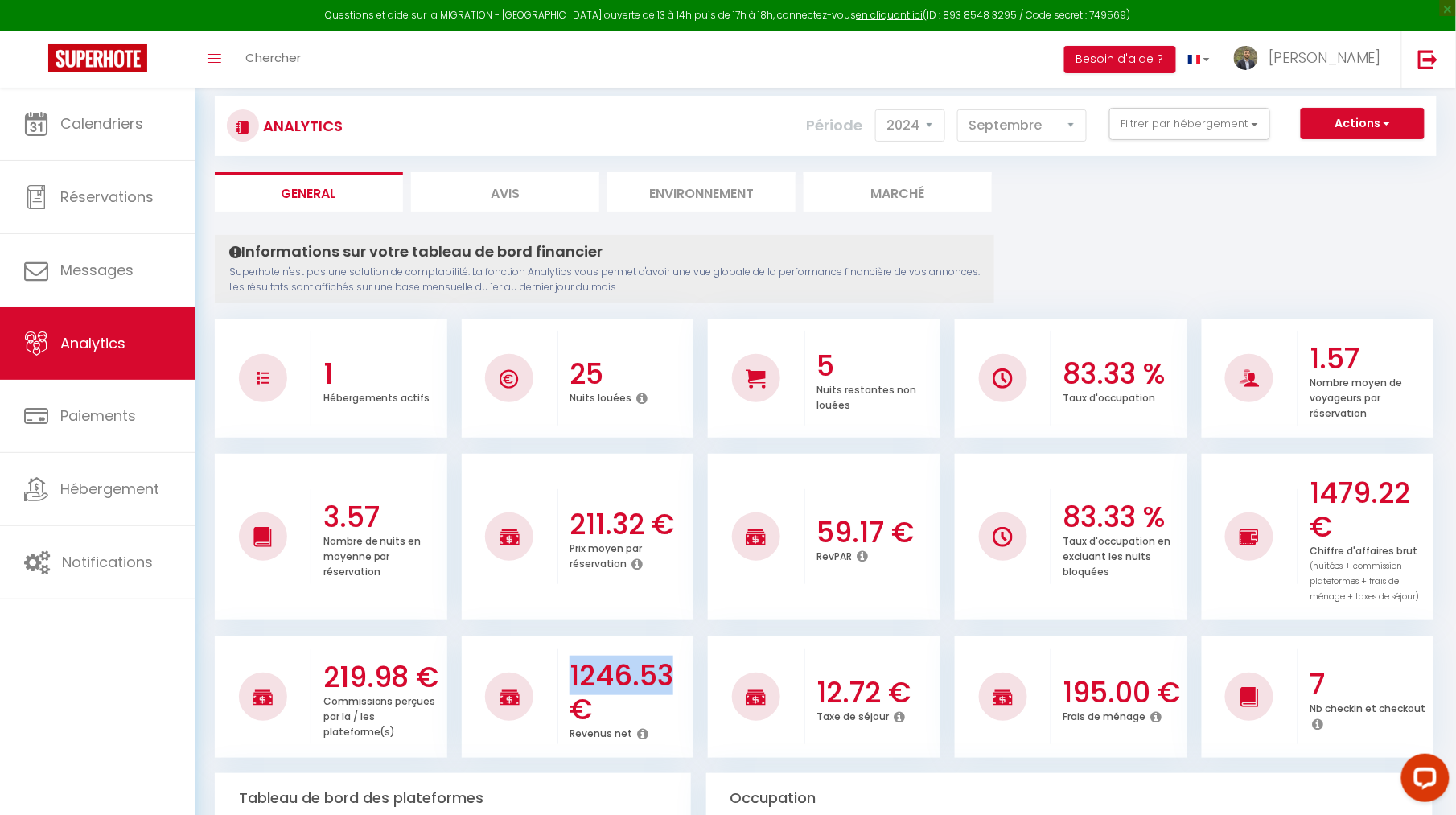
scroll to position [17, 0]
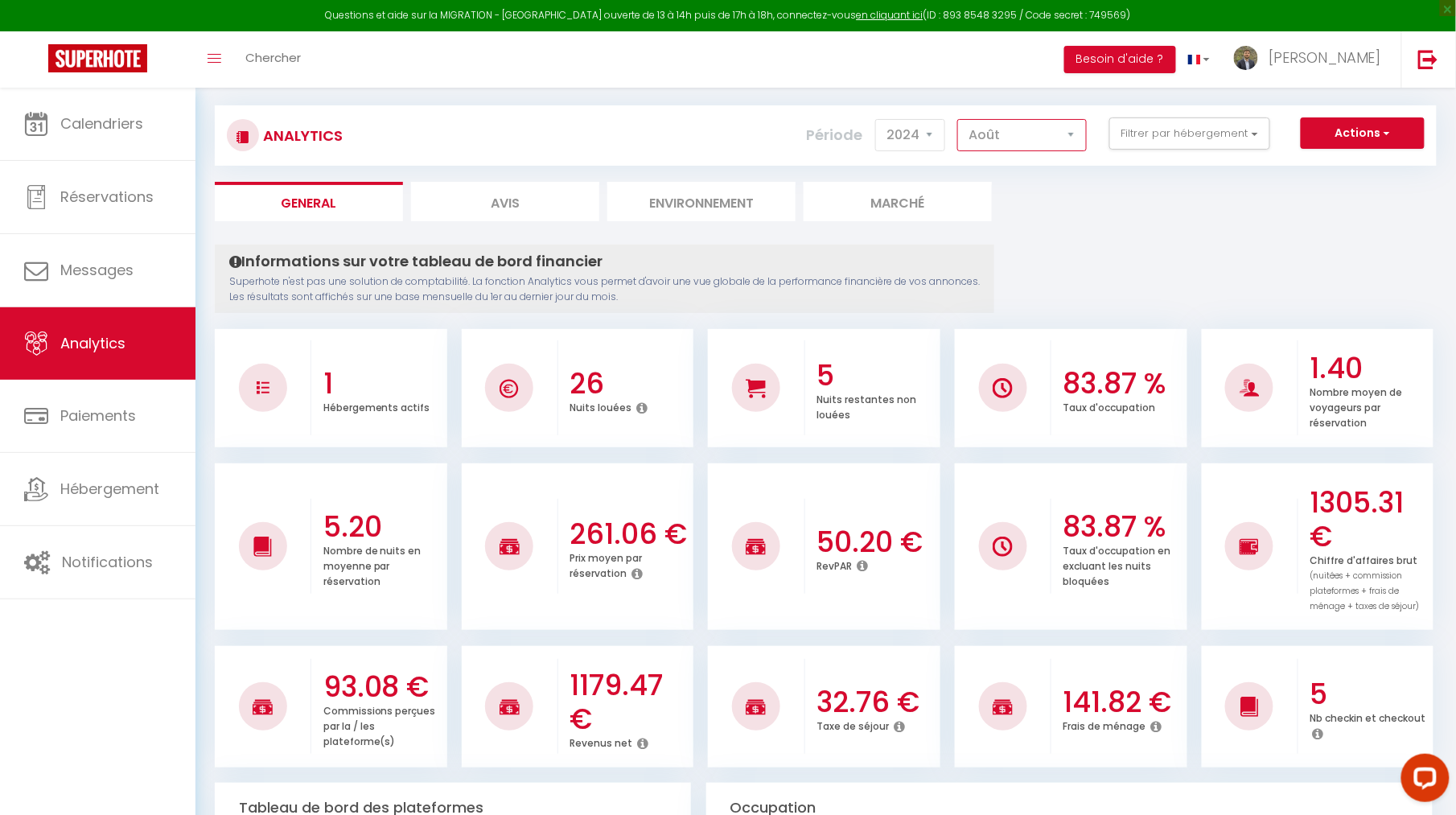
select select "9"
